Goal: Task Accomplishment & Management: Manage account settings

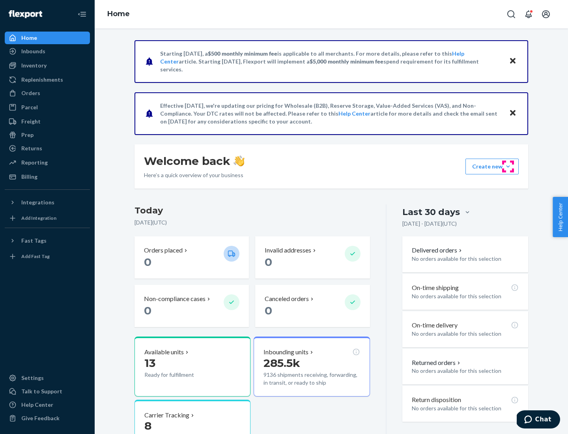
click at [508, 166] on button "Create new Create new inbound Create new order Create new product" at bounding box center [491, 167] width 53 height 16
click at [27, 135] on div "Prep" at bounding box center [27, 135] width 12 height 8
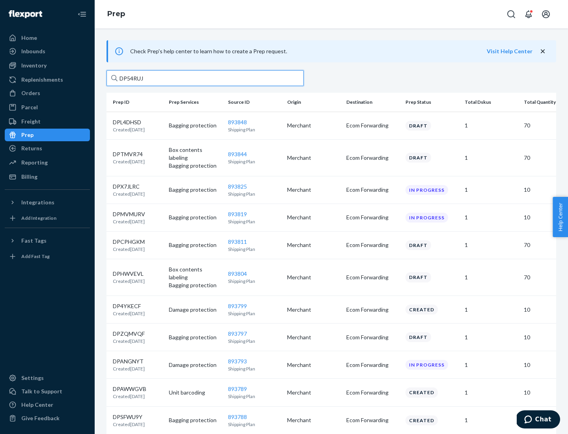
type input "DP54RUJL"
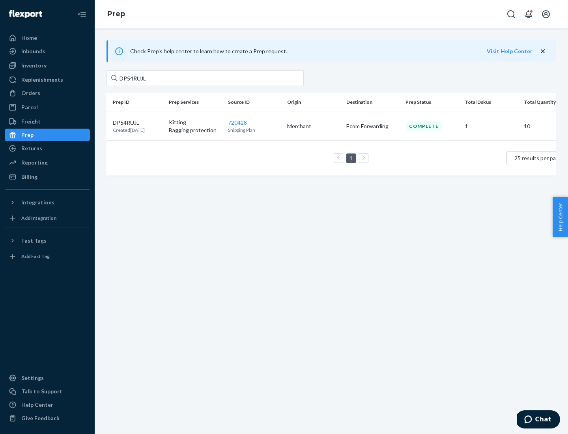
click at [138, 122] on p "DP54RUJL" at bounding box center [129, 123] width 32 height 8
